Goal: Information Seeking & Learning: Learn about a topic

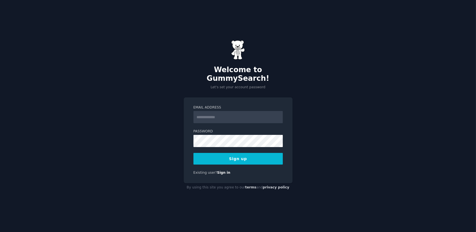
click at [236, 106] on div "Email Address" at bounding box center [238, 114] width 89 height 18
click at [233, 111] on input "Email Address" at bounding box center [238, 117] width 89 height 12
click at [332, 106] on div "Welcome to GummySearch! Let's set your account password Email Address Password …" at bounding box center [238, 116] width 476 height 232
click at [250, 112] on input "Email Address" at bounding box center [238, 117] width 89 height 12
type input "**********"
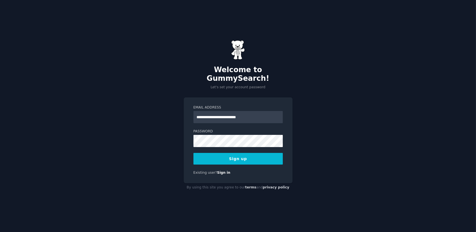
click at [240, 156] on button "Sign up" at bounding box center [238, 159] width 89 height 12
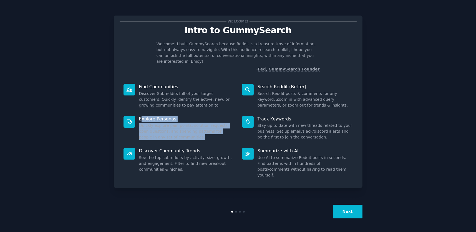
drag, startPoint x: 141, startPoint y: 112, endPoint x: 181, endPoint y: 132, distance: 45.1
click at [181, 132] on div "Explore Personas Quickly explore pain points, solution requests, open questions…" at bounding box center [179, 128] width 119 height 32
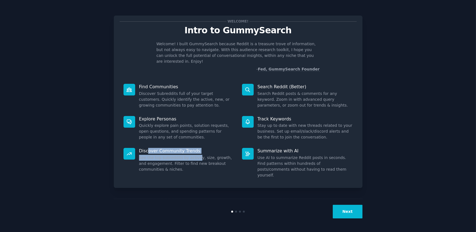
drag, startPoint x: 147, startPoint y: 142, endPoint x: 194, endPoint y: 152, distance: 47.6
click at [194, 152] on div "Discover Community Trends See the top subreddits by activity, size, growth, and…" at bounding box center [179, 163] width 119 height 38
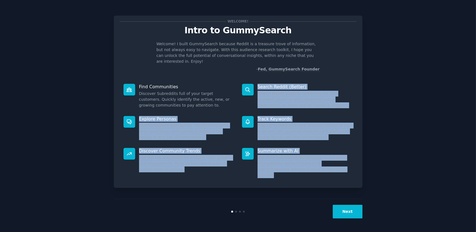
drag, startPoint x: 310, startPoint y: 165, endPoint x: 252, endPoint y: 83, distance: 100.0
click at [252, 83] on div "Find Communities Discover Subreddits full of your target customers. Quickly ide…" at bounding box center [238, 131] width 237 height 102
click at [369, 162] on div "Welcome! Intro to GummySearch Welcome! I built GummySearch because Reddit is a …" at bounding box center [238, 116] width 461 height 217
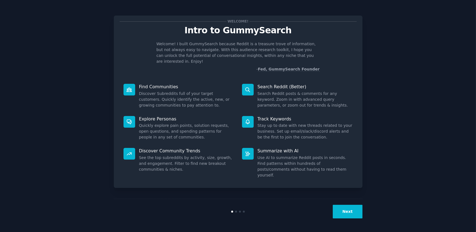
click at [351, 212] on button "Next" at bounding box center [348, 212] width 30 height 14
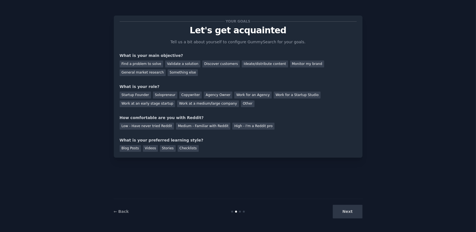
click at [347, 214] on div "Next" at bounding box center [321, 212] width 83 height 14
click at [164, 94] on div "Solopreneur" at bounding box center [165, 95] width 24 height 7
click at [131, 92] on div "Startup Founder" at bounding box center [135, 95] width 31 height 7
click at [354, 211] on div "Next" at bounding box center [321, 212] width 83 height 14
click at [131, 148] on div "Blog Posts" at bounding box center [130, 148] width 21 height 7
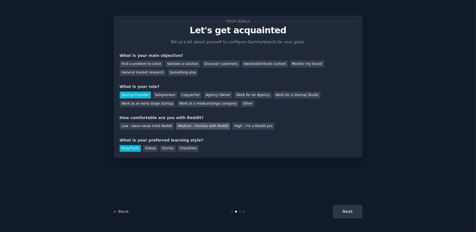
click at [200, 127] on div "Medium - Familiar with Reddit" at bounding box center [203, 126] width 54 height 7
click at [204, 66] on div "Discover customers" at bounding box center [220, 64] width 37 height 7
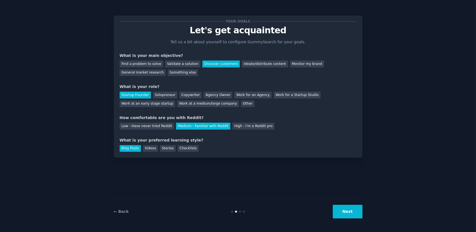
click at [359, 217] on button "Next" at bounding box center [348, 212] width 30 height 14
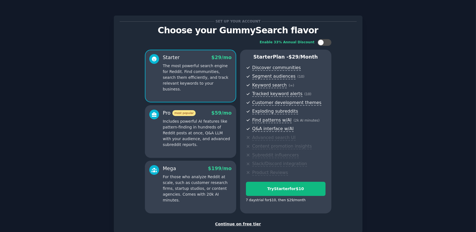
click at [199, 82] on p "The most powerful search engine for Reddit. Find communities, search them effic…" at bounding box center [197, 77] width 69 height 29
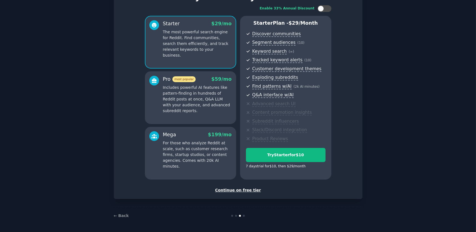
click at [240, 187] on div "Continue on free tier" at bounding box center [238, 190] width 237 height 6
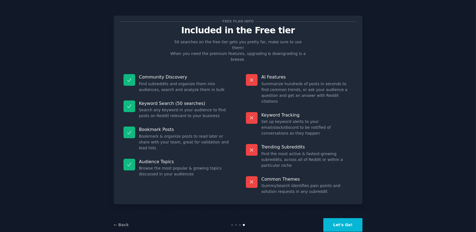
click at [356, 218] on button "Let's Go!" at bounding box center [343, 225] width 39 height 14
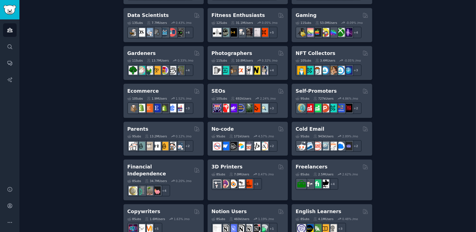
scroll to position [111, 0]
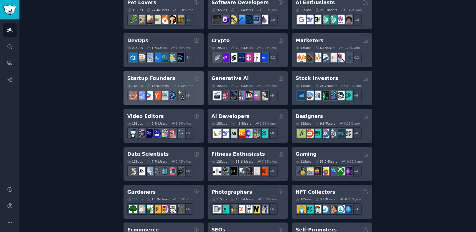
click at [165, 79] on div "Startup Founders" at bounding box center [163, 78] width 72 height 7
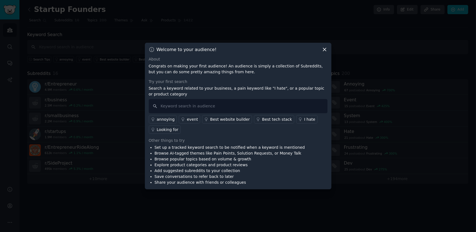
click at [322, 49] on icon at bounding box center [325, 50] width 6 height 6
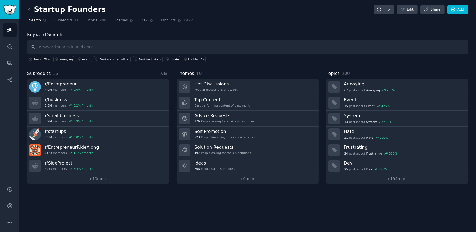
click at [62, 11] on h2 "Startup Founders" at bounding box center [66, 9] width 79 height 9
click at [63, 20] on span "Subreddits" at bounding box center [63, 20] width 18 height 5
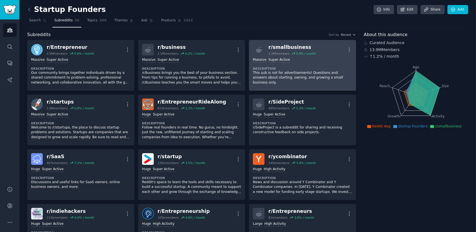
click at [332, 64] on div "Massive Super Active Description This sub is not for advertisements! Questions …" at bounding box center [302, 71] width 99 height 31
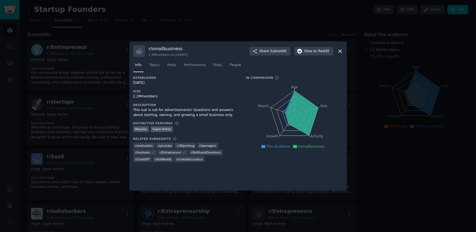
click at [339, 52] on icon at bounding box center [340, 51] width 6 height 6
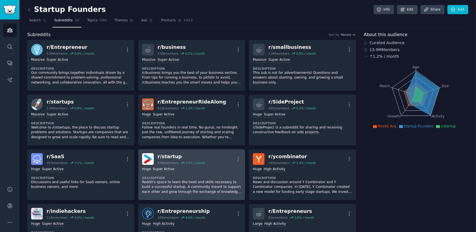
click at [217, 157] on div "r/ startup 235k members 3.5 % / month More" at bounding box center [191, 159] width 99 height 12
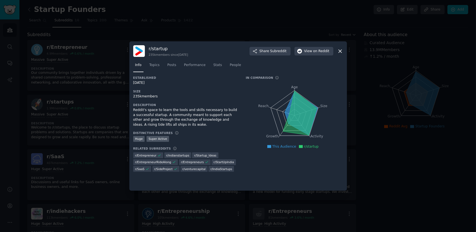
click at [318, 46] on div "r/ startup 235k members since 05/08/2008 Share Subreddit View on Reddit" at bounding box center [238, 51] width 210 height 12
click at [317, 53] on span "on Reddit" at bounding box center [321, 51] width 16 height 5
click at [343, 51] on icon at bounding box center [340, 51] width 6 height 6
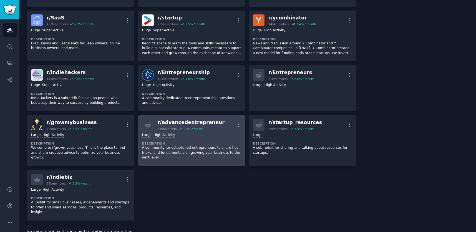
scroll to position [278, 0]
